Goal: Task Accomplishment & Management: Complete application form

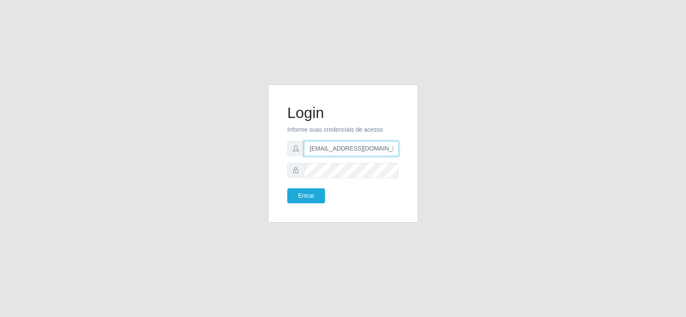
click at [328, 147] on input "[EMAIL_ADDRESS][DOMAIN_NAME]" at bounding box center [351, 148] width 95 height 15
type input "[EMAIL_ADDRESS][DOMAIN_NAME]"
click at [268, 170] on div "Login Informe suas credenciais de acesso [EMAIL_ADDRESS][DOMAIN_NAME] Entrar" at bounding box center [343, 153] width 150 height 138
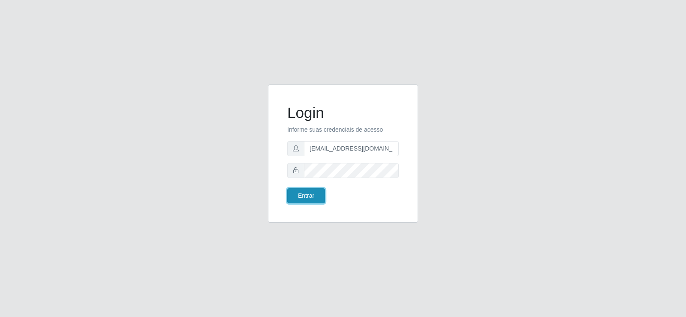
click at [306, 190] on button "Entrar" at bounding box center [306, 195] width 38 height 15
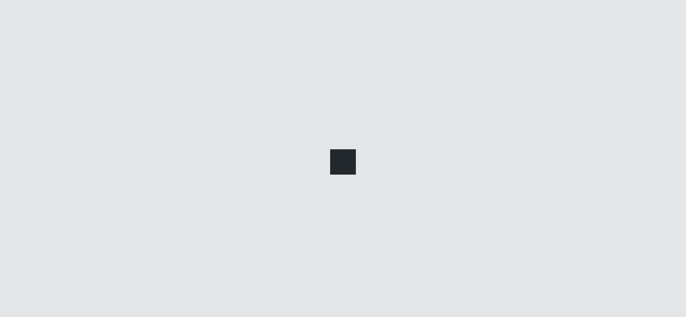
click at [308, 196] on main at bounding box center [386, 160] width 600 height 272
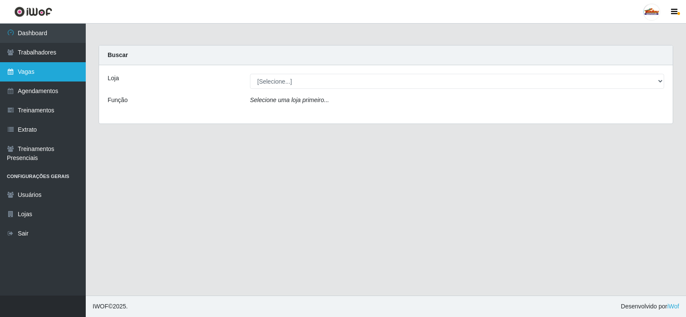
click at [36, 67] on link "Vagas" at bounding box center [43, 71] width 86 height 19
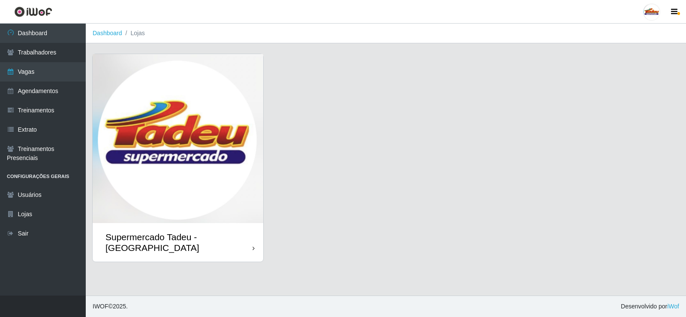
click at [229, 161] on img at bounding box center [178, 138] width 171 height 169
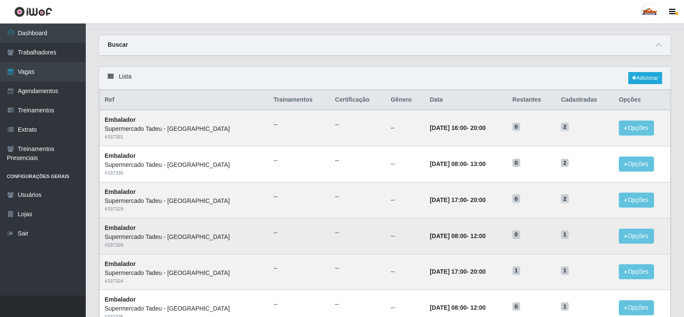
scroll to position [43, 0]
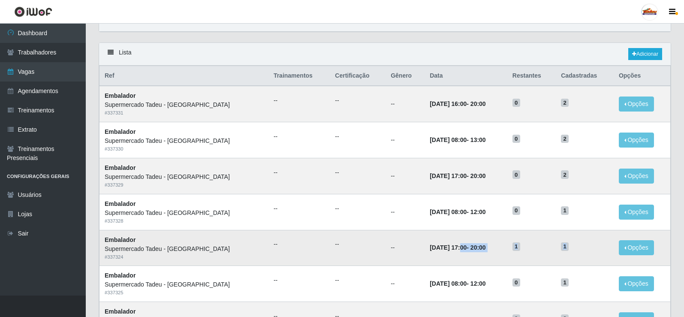
drag, startPoint x: 432, startPoint y: 251, endPoint x: 599, endPoint y: 245, distance: 167.3
click at [586, 245] on tr "Embalador Supermercado Tadeu - [GEOGRAPHIC_DATA] # 337324 -- -- -- [DATE] 17:00…" at bounding box center [384, 248] width 571 height 36
click at [629, 247] on button "Opções" at bounding box center [636, 247] width 35 height 15
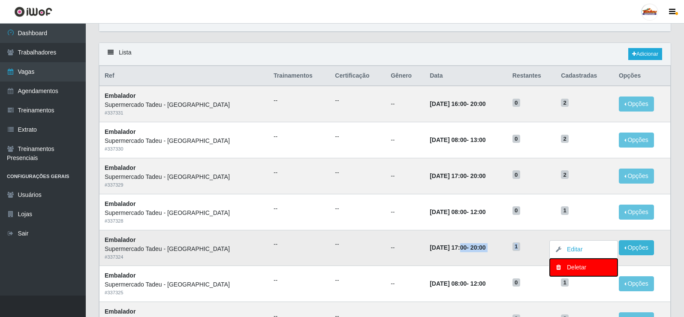
click at [578, 270] on div "Deletar" at bounding box center [583, 267] width 51 height 9
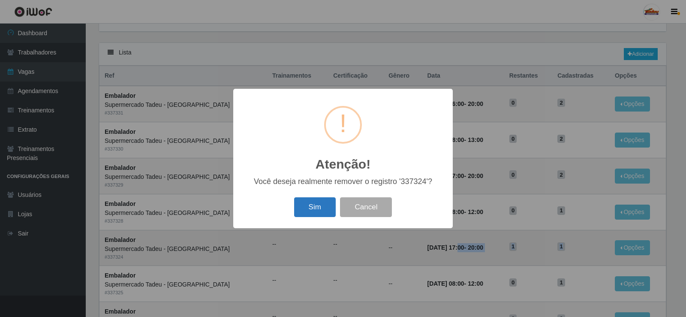
click at [325, 209] on button "Sim" at bounding box center [315, 207] width 42 height 20
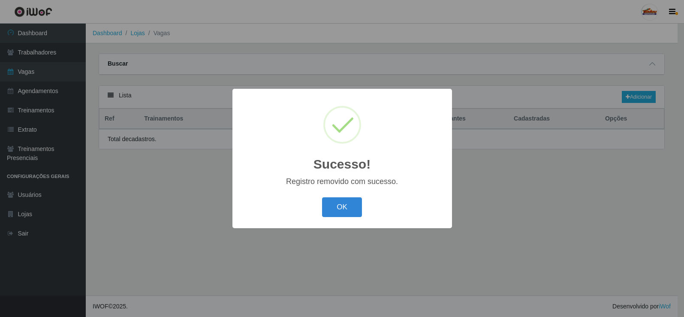
scroll to position [0, 0]
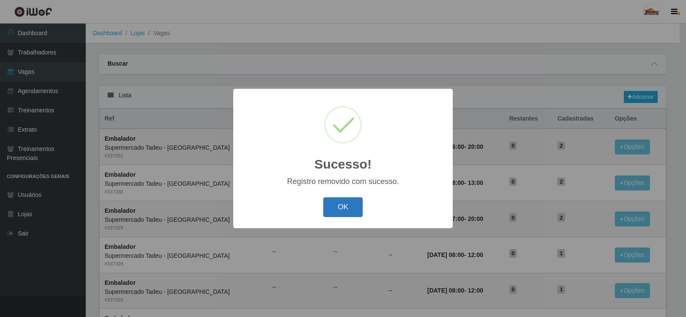
click at [339, 199] on button "OK" at bounding box center [343, 207] width 40 height 20
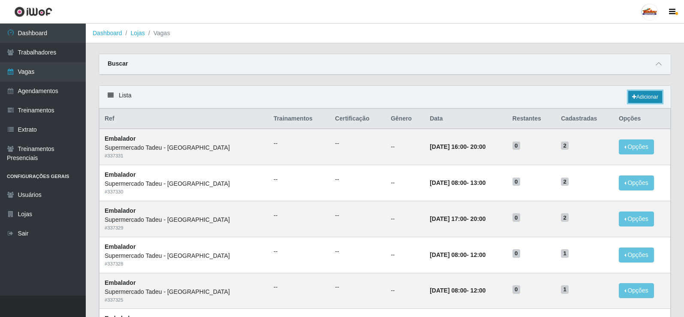
click at [644, 93] on link "Adicionar" at bounding box center [645, 97] width 34 height 12
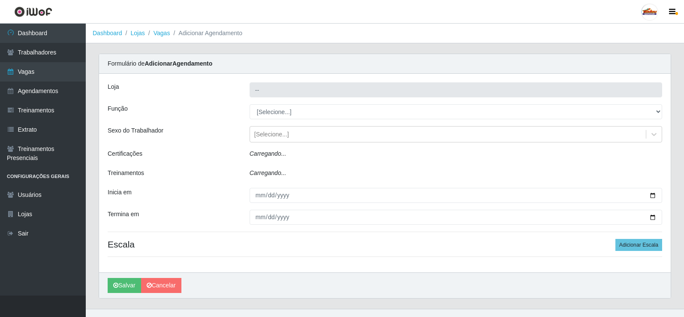
click at [295, 107] on select "[Selecione...] ASG ASG + ASG ++ Auxiliar de Estacionamento Auxiliar de Estacion…" at bounding box center [456, 111] width 412 height 15
type input "Supermercado Tadeu - [GEOGRAPHIC_DATA]"
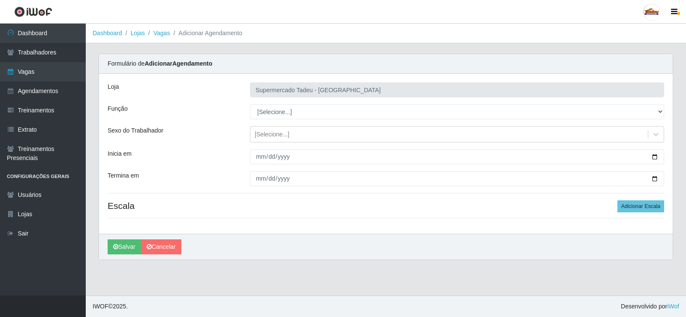
select select "1"
click at [250, 104] on select "[Selecione...] ASG ASG + ASG ++ Auxiliar de Estacionamento Auxiliar de Estacion…" at bounding box center [457, 111] width 414 height 15
click at [271, 133] on div "[Selecione...]" at bounding box center [272, 134] width 35 height 9
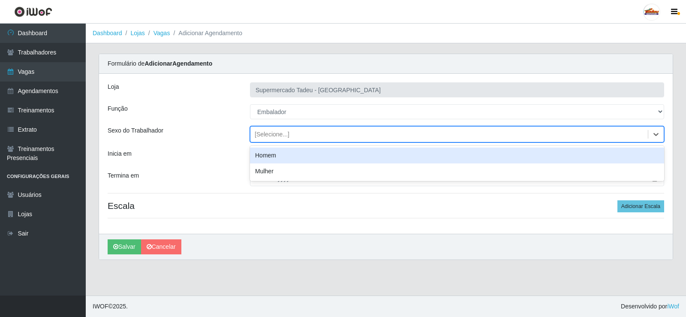
drag, startPoint x: 202, startPoint y: 134, endPoint x: 253, endPoint y: 152, distance: 53.8
click at [212, 135] on div "Sexo do Trabalhador" at bounding box center [172, 134] width 142 height 16
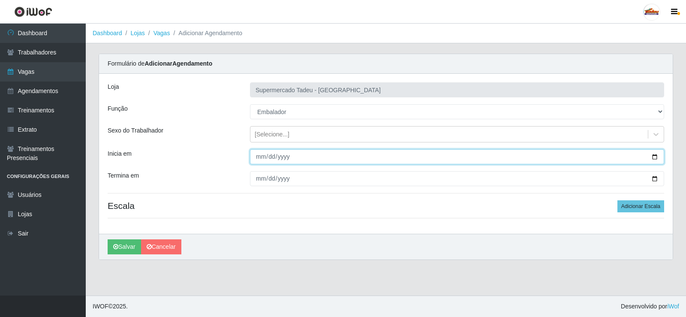
click at [261, 157] on input "Inicia em" at bounding box center [457, 156] width 414 height 15
click at [257, 156] on input "Inicia em" at bounding box center [457, 156] width 414 height 15
type input "[DATE]"
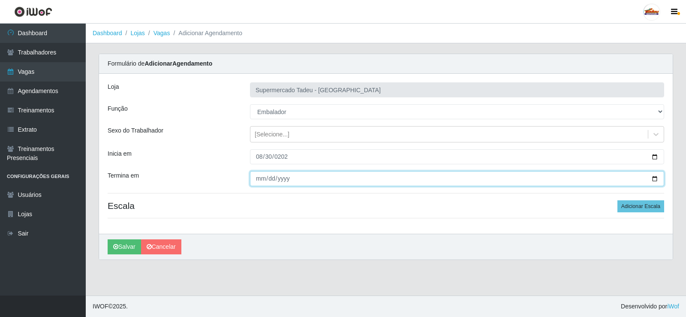
click at [257, 176] on input "Termina em" at bounding box center [457, 178] width 414 height 15
type input "[DATE]"
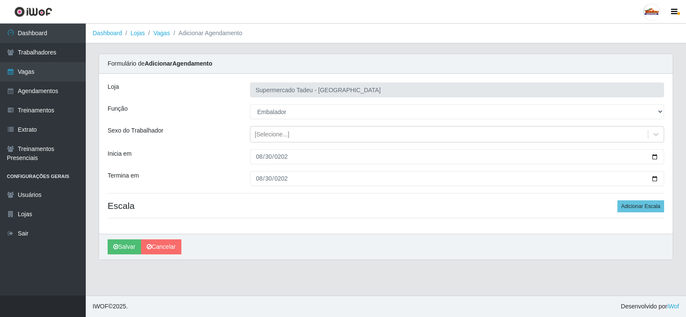
click at [231, 162] on div "Inicia em" at bounding box center [172, 156] width 142 height 15
click at [323, 205] on h4 "Escala Adicionar Escala" at bounding box center [386, 205] width 556 height 11
click at [628, 207] on button "Adicionar Escala" at bounding box center [640, 206] width 47 height 12
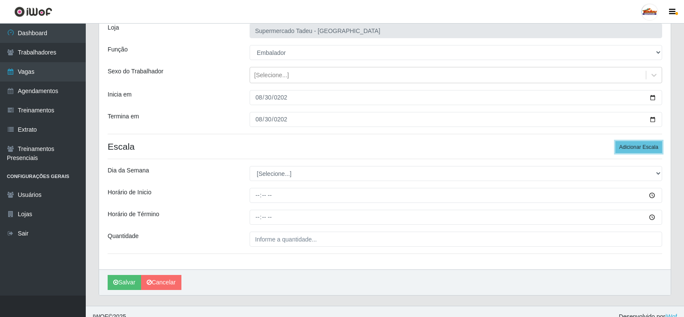
scroll to position [69, 0]
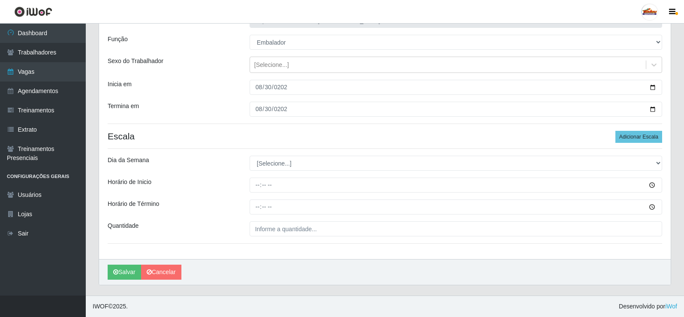
drag, startPoint x: 267, startPoint y: 172, endPoint x: 267, endPoint y: 165, distance: 6.9
click at [267, 168] on div "Loja Supermercado Tadeu - [GEOGRAPHIC_DATA] Função [Selecione...] ASG ASG + ASG…" at bounding box center [384, 131] width 571 height 255
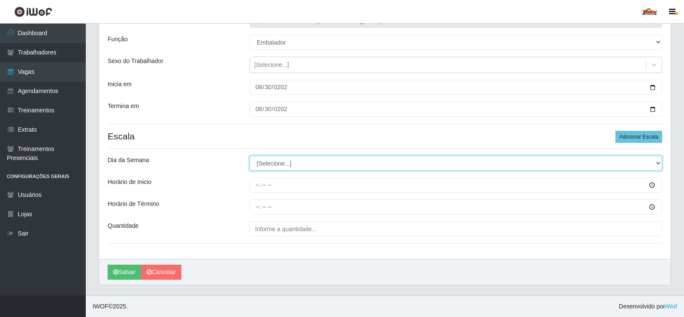
click at [268, 163] on select "[Selecione...] Segunda Terça Quarta Quinta Sexta Sábado Domingo" at bounding box center [456, 163] width 412 height 15
select select "6"
click at [250, 156] on select "[Selecione...] Segunda Terça Quarta Quinta Sexta Sábado Domingo" at bounding box center [456, 163] width 412 height 15
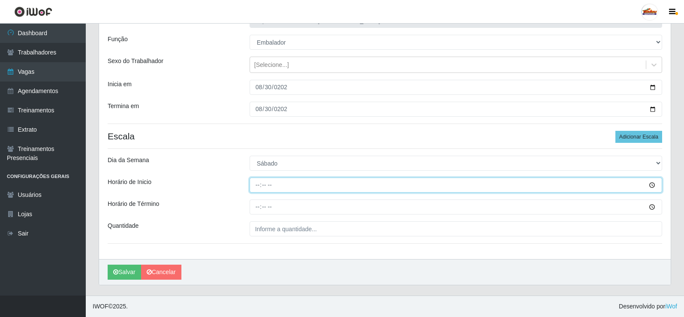
click at [260, 188] on input "Horário de Inicio" at bounding box center [456, 184] width 412 height 15
type input "16:00"
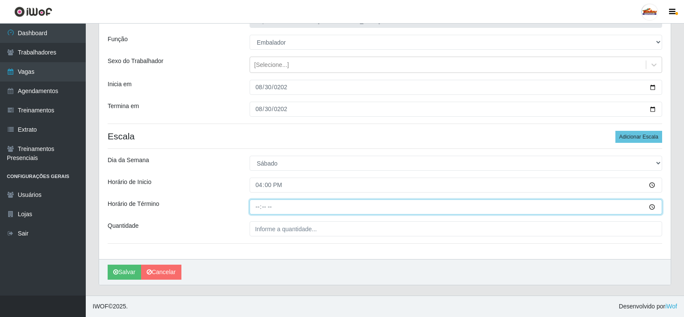
click at [253, 206] on input "Horário de Término" at bounding box center [456, 206] width 412 height 15
type input "20:00"
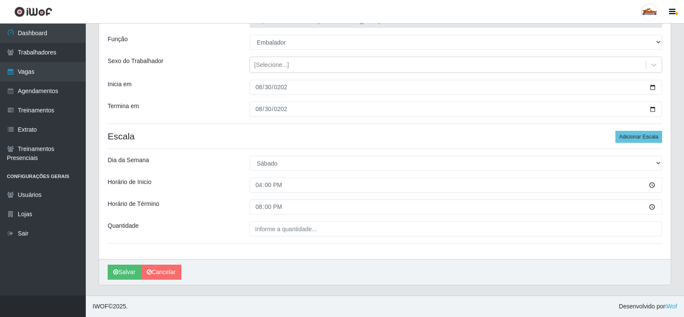
drag, startPoint x: 226, startPoint y: 200, endPoint x: 258, endPoint y: 228, distance: 42.2
click at [229, 200] on div "Horário de Término" at bounding box center [172, 206] width 142 height 15
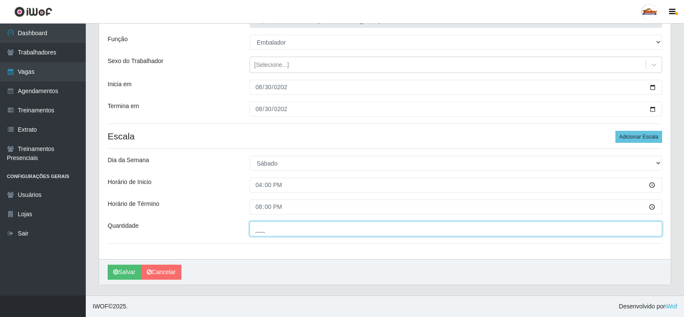
click at [258, 228] on input "___" at bounding box center [456, 228] width 412 height 15
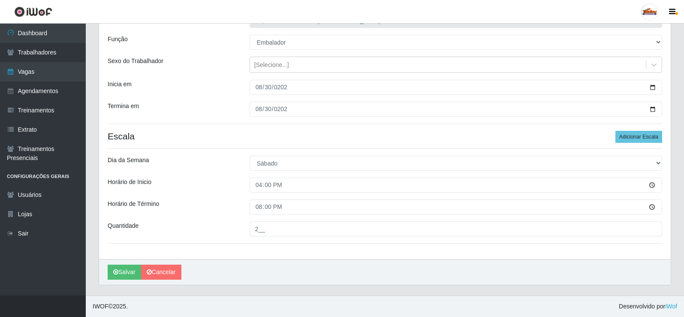
click at [223, 200] on div "Horário de Término" at bounding box center [172, 206] width 142 height 15
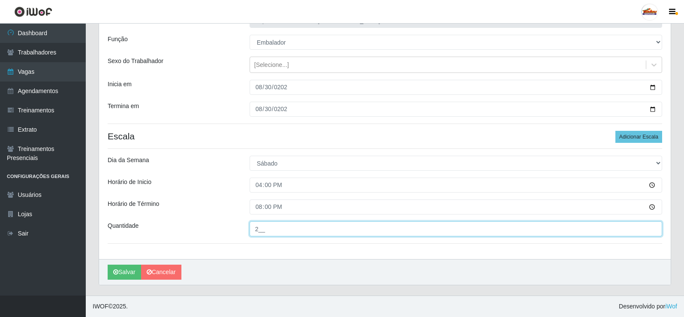
drag, startPoint x: 252, startPoint y: 228, endPoint x: 247, endPoint y: 228, distance: 4.3
click at [247, 228] on div "2__" at bounding box center [455, 228] width 425 height 15
type input "3__"
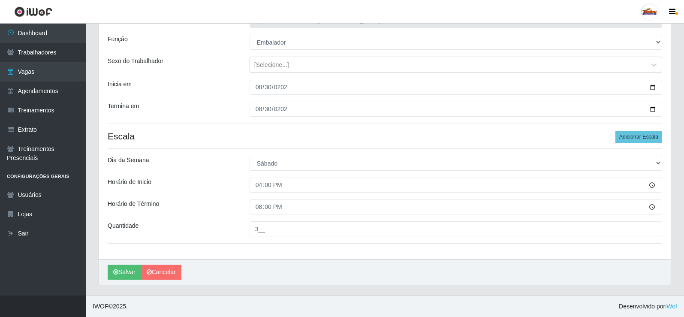
click at [232, 220] on div "Loja Supermercado Tadeu - [GEOGRAPHIC_DATA] Função [Selecione...] ASG ASG + ASG…" at bounding box center [384, 131] width 571 height 255
click at [119, 272] on button "Salvar" at bounding box center [124, 272] width 33 height 15
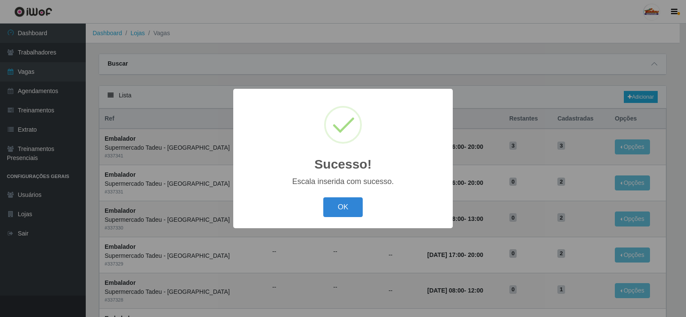
drag, startPoint x: 331, startPoint y: 204, endPoint x: 337, endPoint y: 204, distance: 5.6
click at [331, 204] on button "OK" at bounding box center [343, 207] width 40 height 20
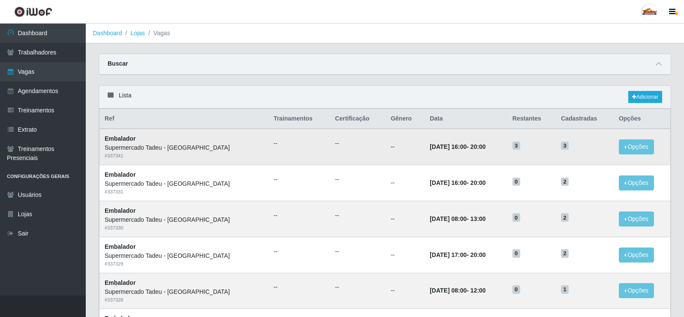
click at [431, 164] on td "[DATE] 16:00 - 20:00" at bounding box center [465, 147] width 83 height 36
